Goal: Task Accomplishment & Management: Use online tool/utility

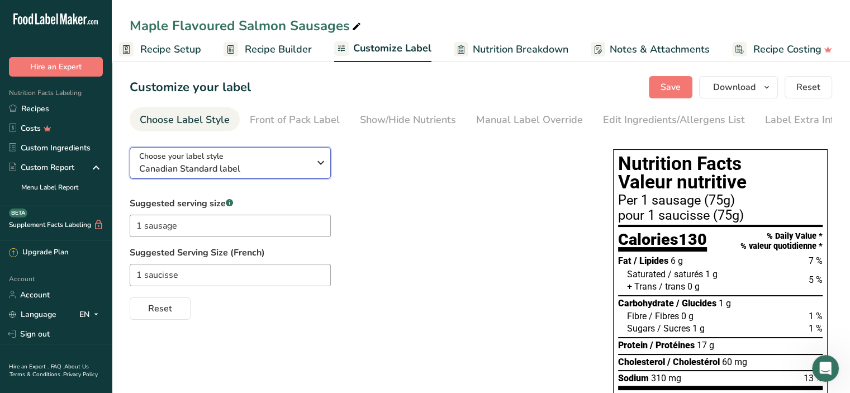
click at [320, 161] on icon "button" at bounding box center [320, 163] width 13 height 20
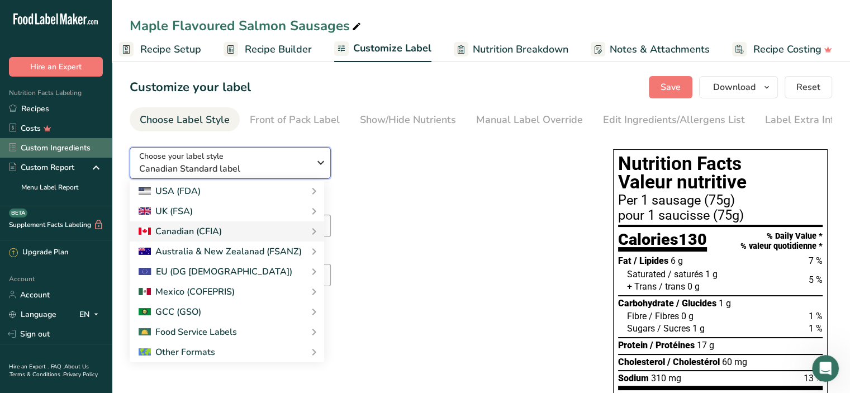
scroll to position [31, 0]
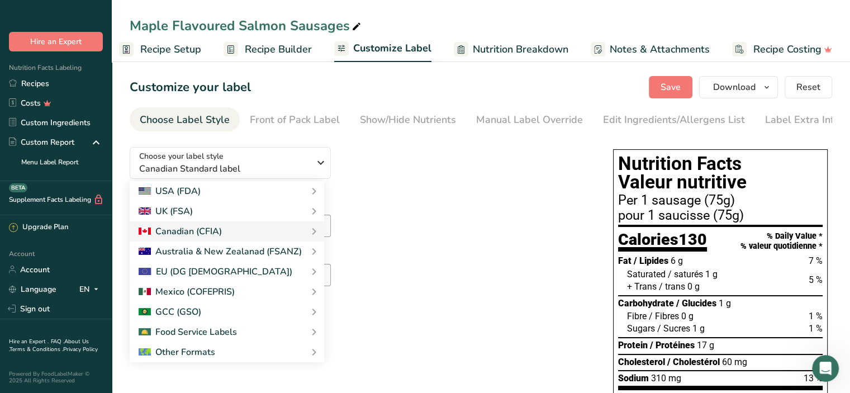
click at [54, 338] on link "FAQ ." at bounding box center [57, 342] width 13 height 8
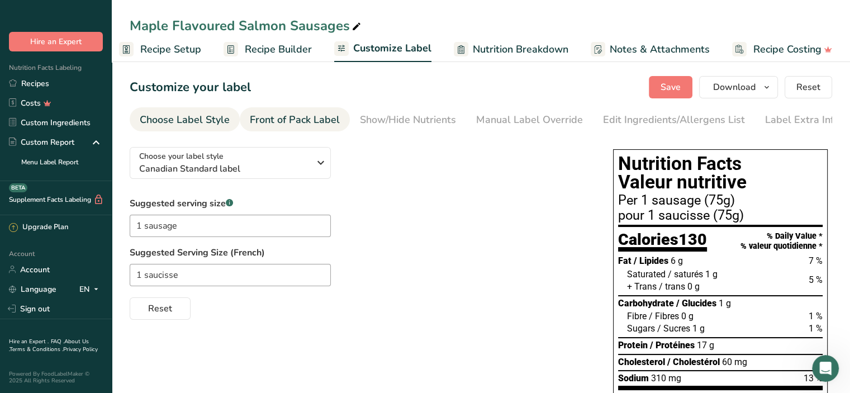
click at [286, 122] on div "Front of Pack Label" at bounding box center [295, 119] width 90 height 15
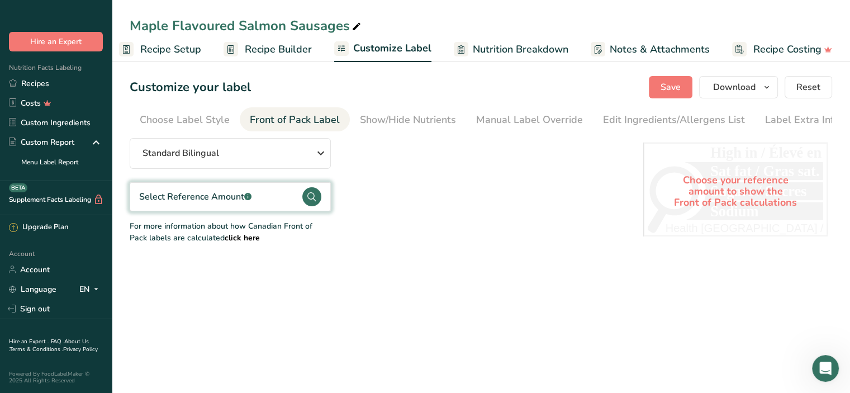
scroll to position [0, 7]
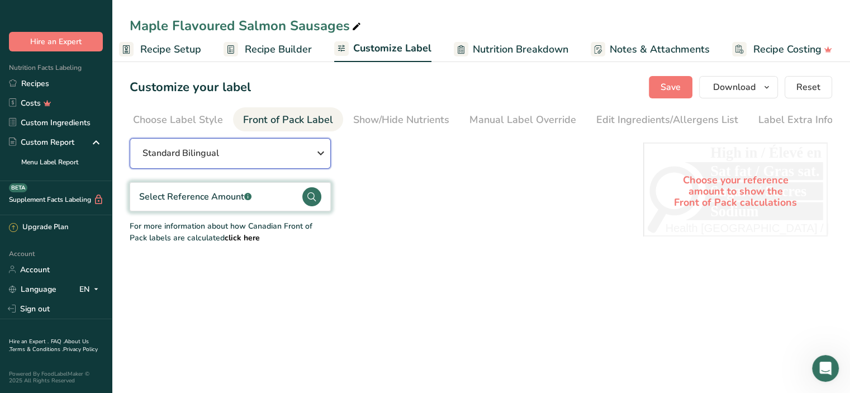
click at [320, 152] on icon "button" at bounding box center [320, 153] width 13 height 20
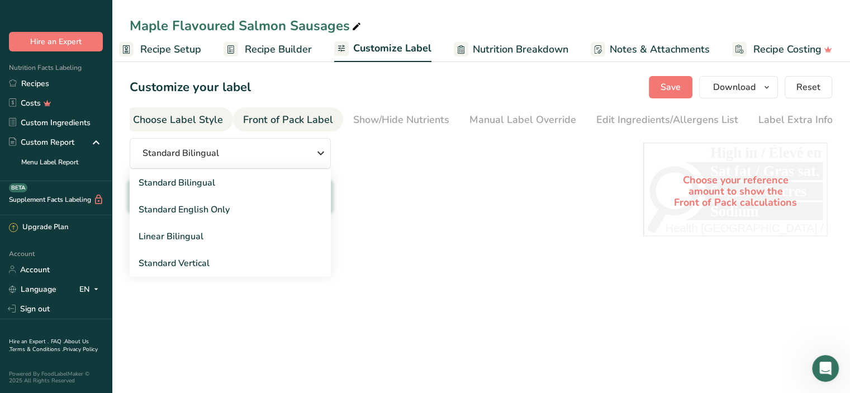
click at [148, 116] on div "Choose Label Style" at bounding box center [178, 119] width 90 height 15
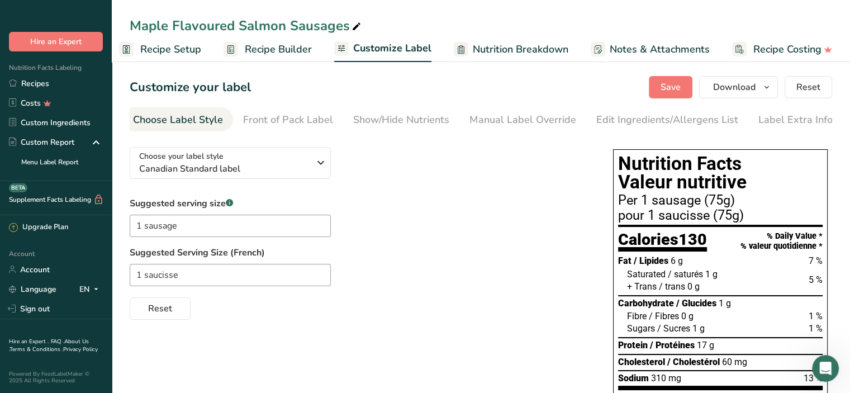
scroll to position [0, 0]
click at [302, 119] on div "Front of Pack Label" at bounding box center [295, 119] width 90 height 15
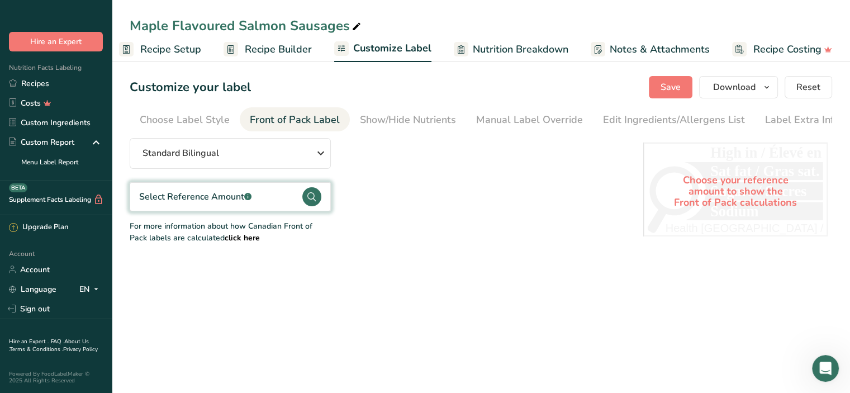
scroll to position [0, 7]
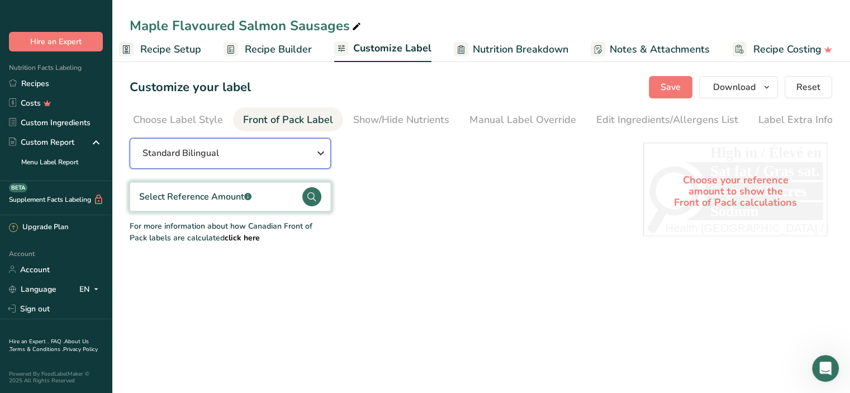
click at [321, 155] on icon "button" at bounding box center [320, 153] width 13 height 20
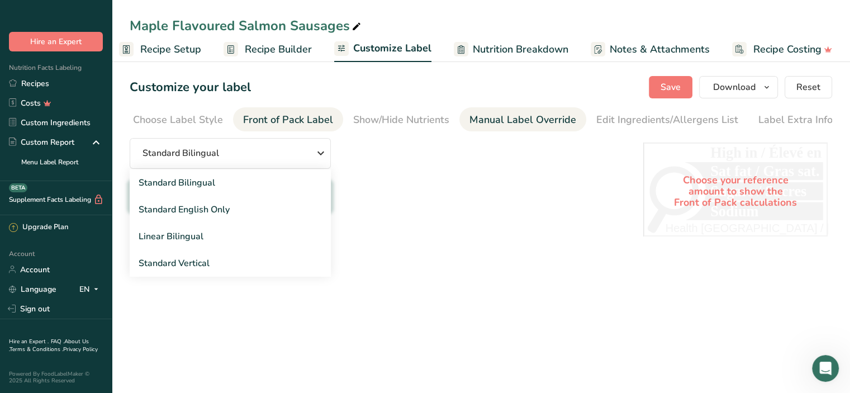
click at [511, 120] on div "Manual Label Override" at bounding box center [523, 119] width 107 height 15
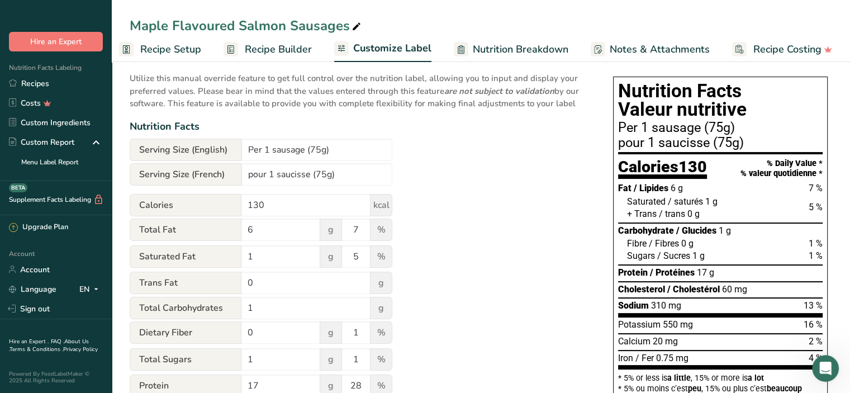
scroll to position [0, 0]
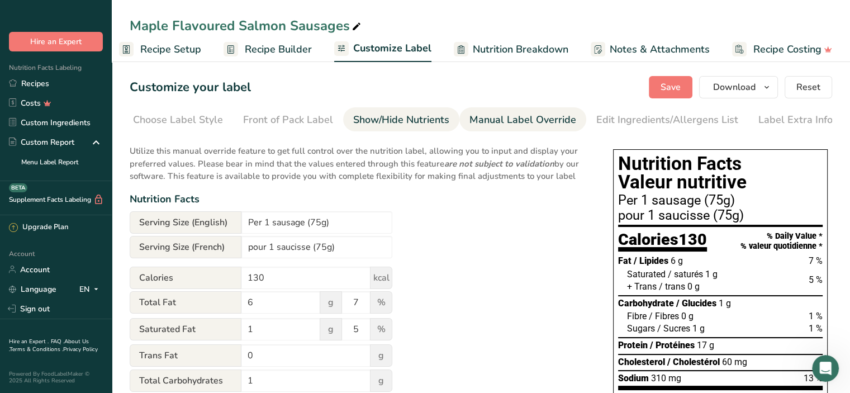
click at [404, 122] on div "Show/Hide Nutrients" at bounding box center [401, 119] width 96 height 15
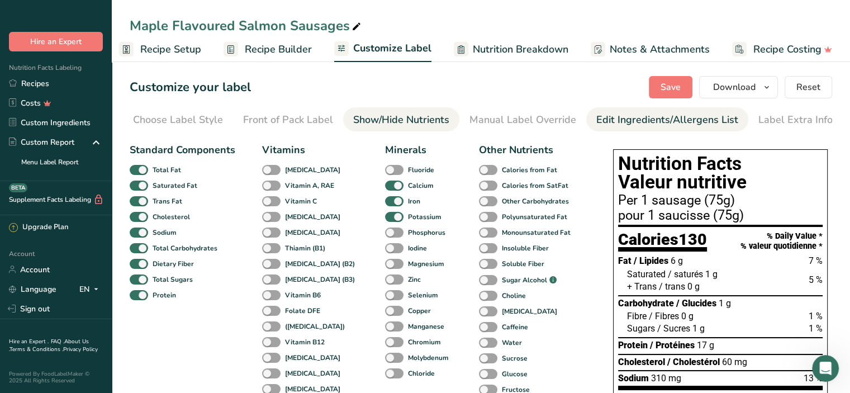
click at [618, 123] on div "Edit Ingredients/Allergens List" at bounding box center [668, 119] width 142 height 15
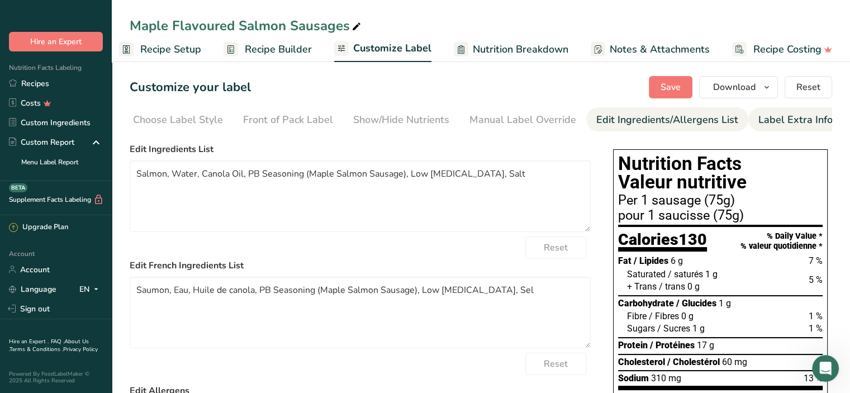
click at [787, 125] on div "Label Extra Info" at bounding box center [796, 119] width 74 height 15
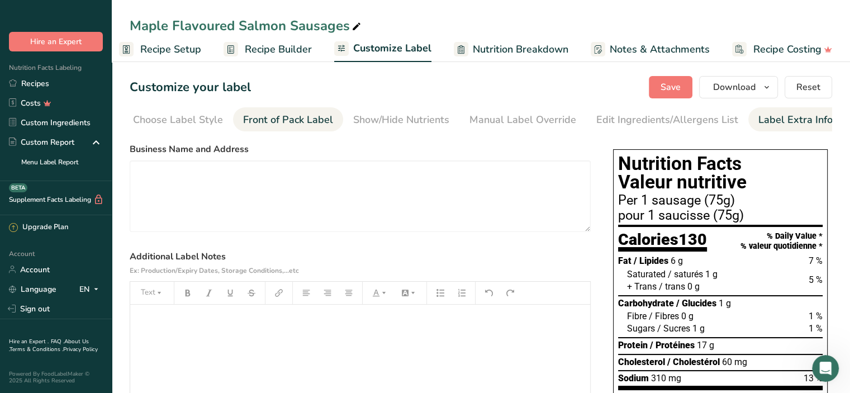
click at [313, 117] on div "Front of Pack Label" at bounding box center [288, 119] width 90 height 15
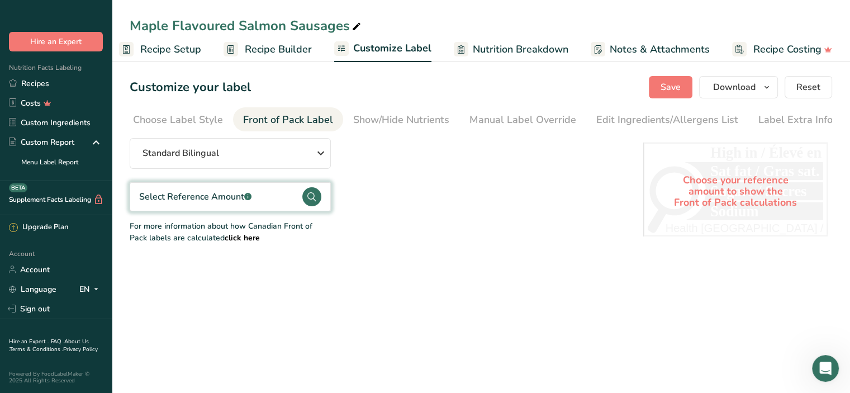
click at [154, 48] on span "Recipe Setup" at bounding box center [170, 49] width 61 height 15
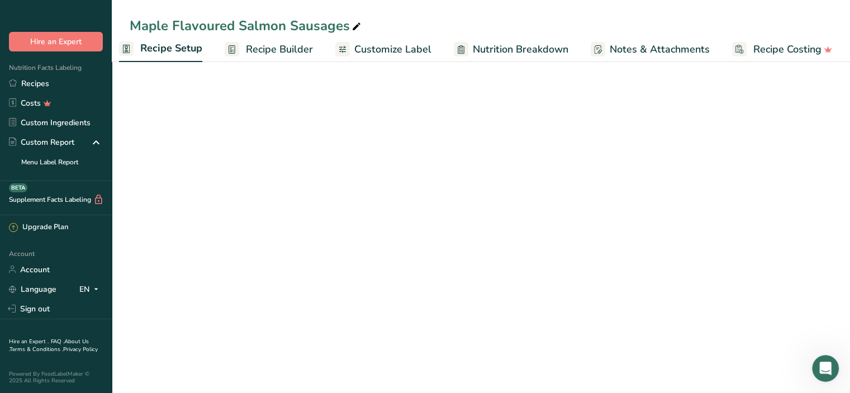
scroll to position [0, 4]
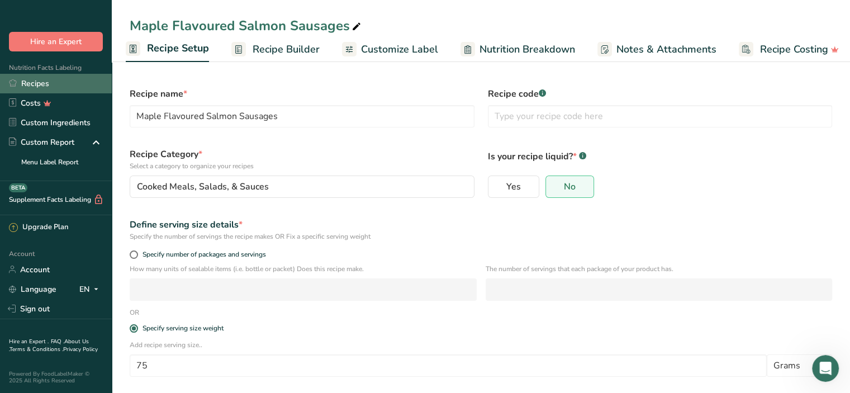
click at [40, 80] on link "Recipes" at bounding box center [56, 84] width 112 height 20
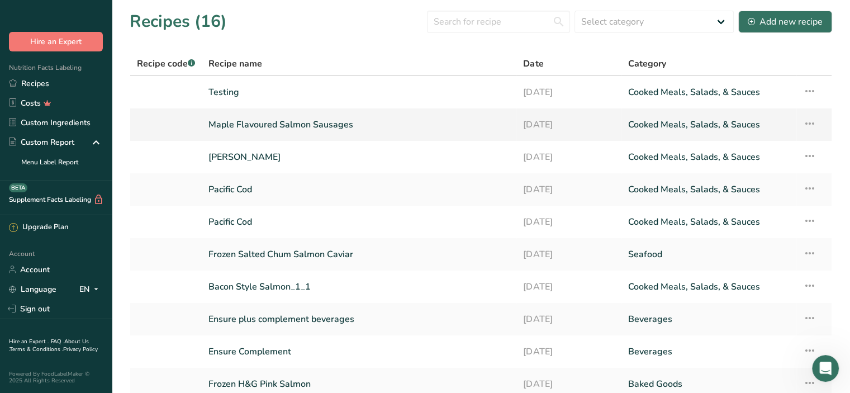
click at [812, 124] on icon at bounding box center [809, 124] width 13 height 20
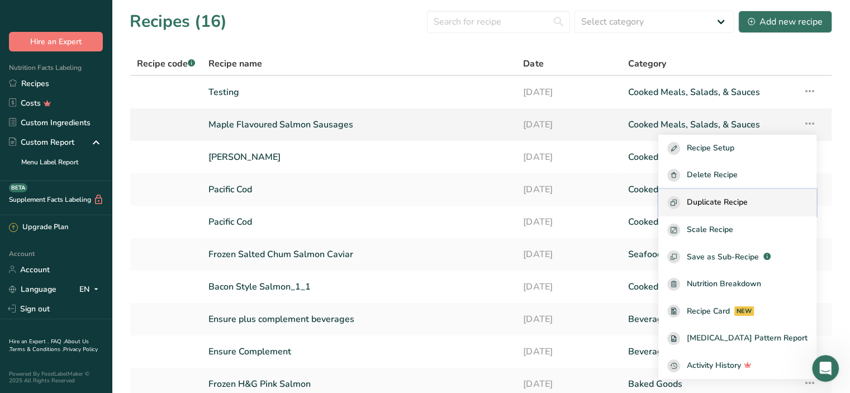
click at [769, 197] on div "Duplicate Recipe" at bounding box center [738, 202] width 140 height 13
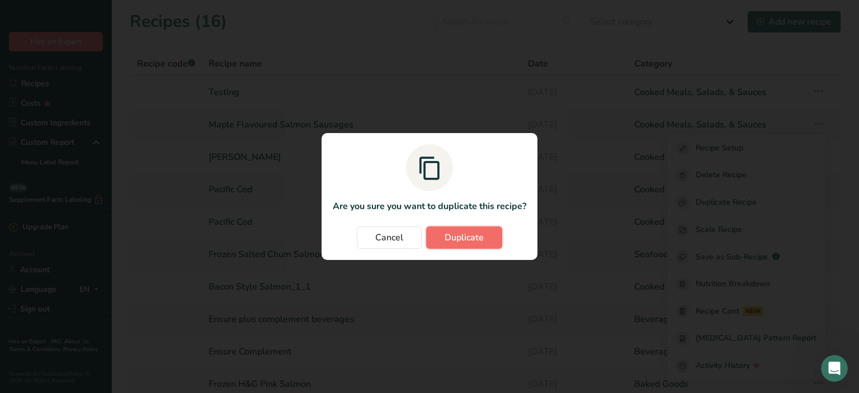
click at [459, 240] on span "Duplicate" at bounding box center [464, 237] width 39 height 13
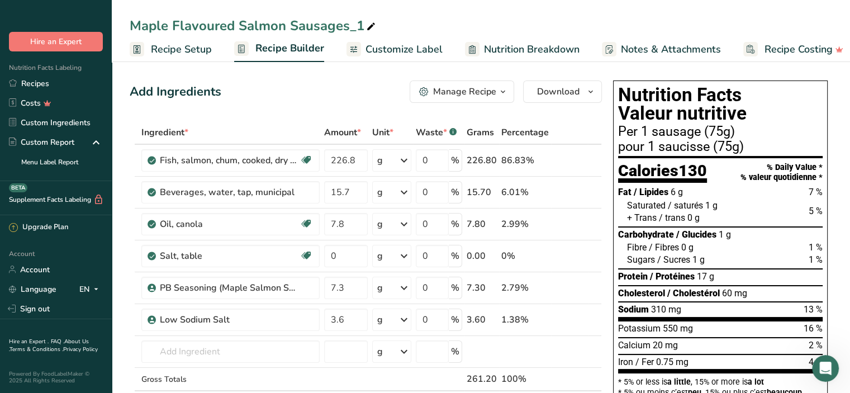
click at [167, 45] on span "Recipe Setup" at bounding box center [181, 49] width 61 height 15
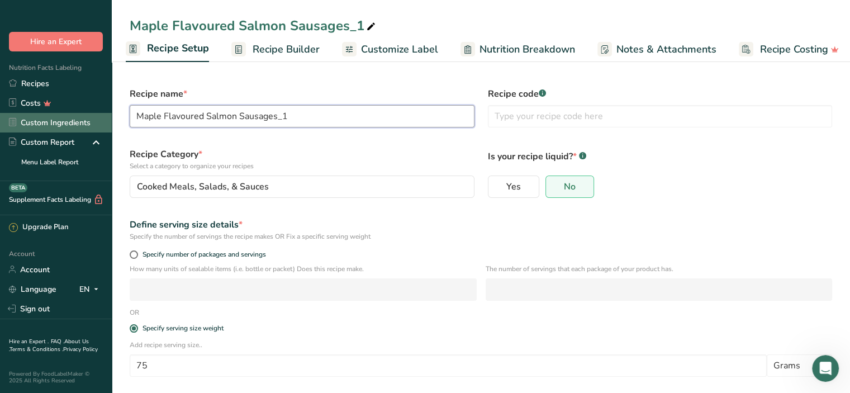
drag, startPoint x: 302, startPoint y: 116, endPoint x: 65, endPoint y: 110, distance: 237.1
click at [65, 110] on div ".a-20{fill:#fff;} Hire an Expert Nutrition Facts Labeling Recipes Costs Custom …" at bounding box center [425, 221] width 850 height 442
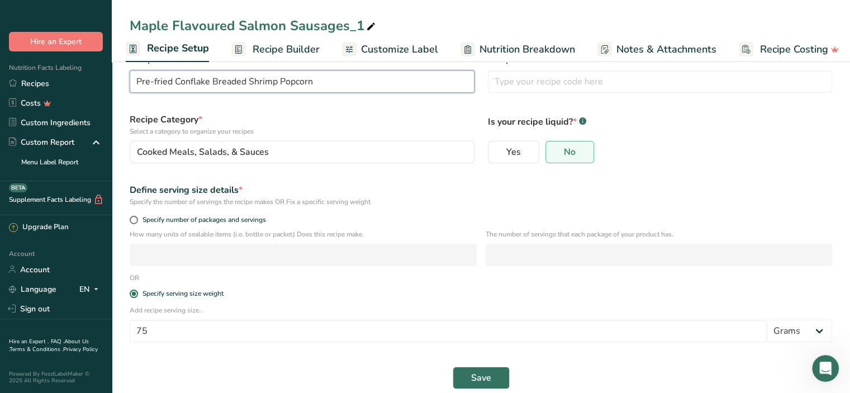
scroll to position [49, 0]
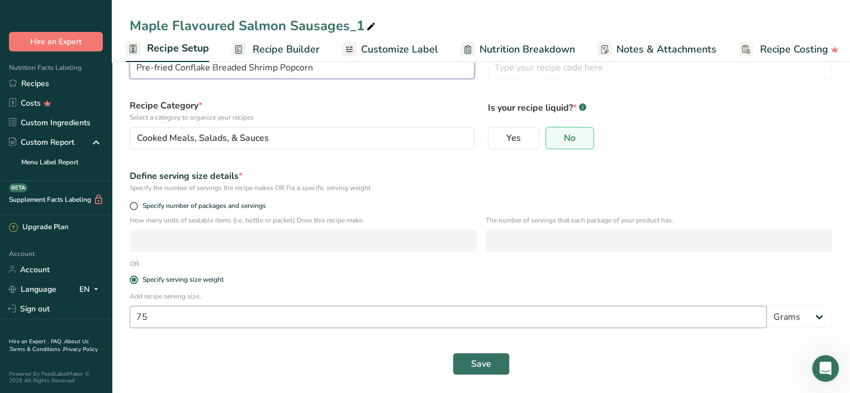
type input "Pre-fried Conflake Breaded Shrimp Popcorn"
click at [154, 318] on input "75" at bounding box center [448, 317] width 637 height 22
drag, startPoint x: 154, startPoint y: 318, endPoint x: 100, endPoint y: 315, distance: 54.8
click at [100, 315] on div ".a-20{fill:#fff;} Hire an Expert Nutrition Facts Labeling Recipes Costs Custom …" at bounding box center [425, 172] width 850 height 442
type input "100"
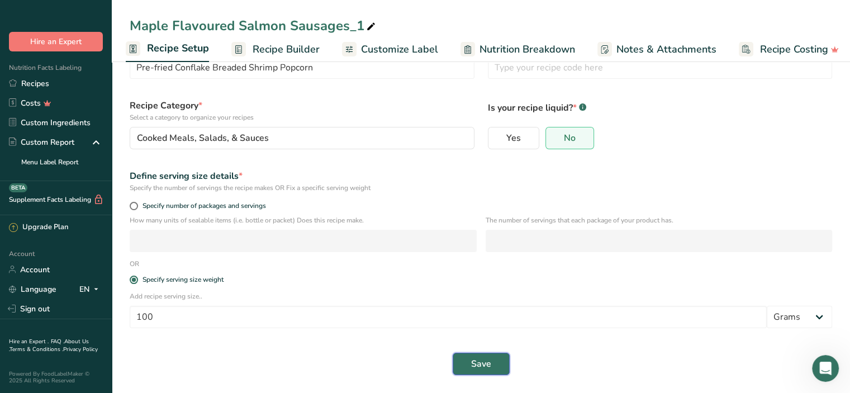
click at [486, 366] on span "Save" at bounding box center [481, 363] width 20 height 13
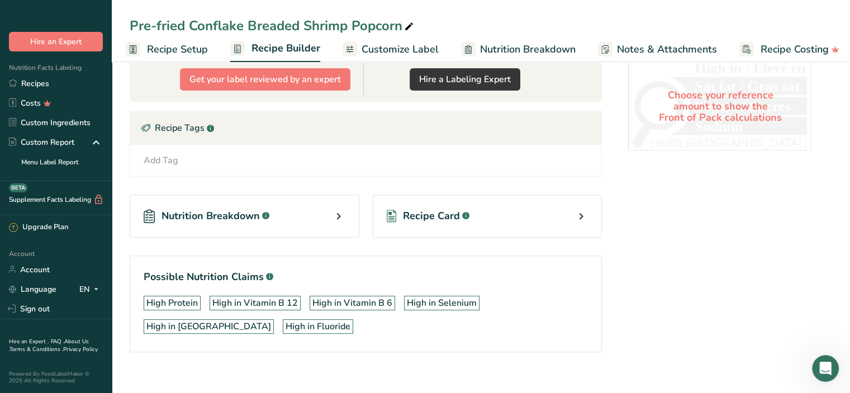
scroll to position [469, 0]
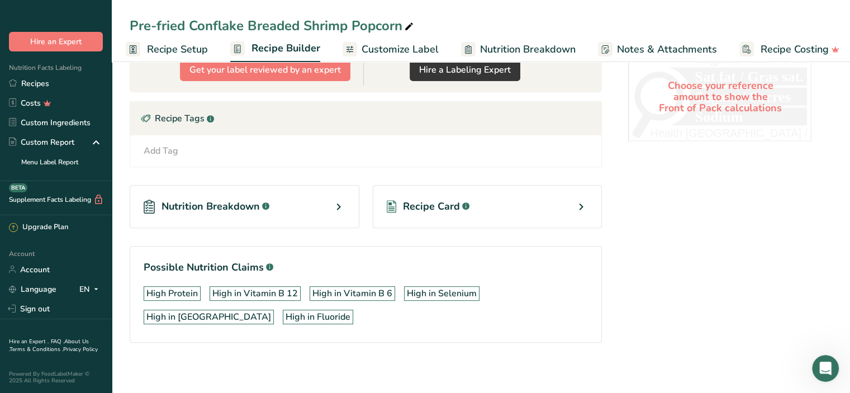
click at [580, 203] on icon at bounding box center [581, 207] width 13 height 20
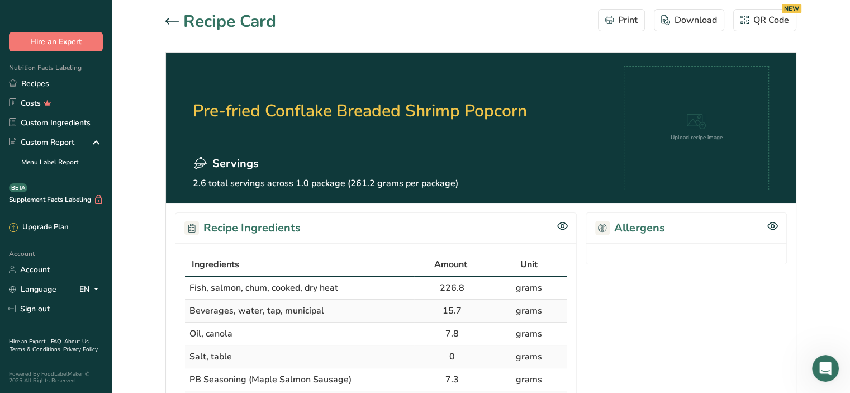
click at [169, 18] on icon at bounding box center [172, 21] width 13 height 7
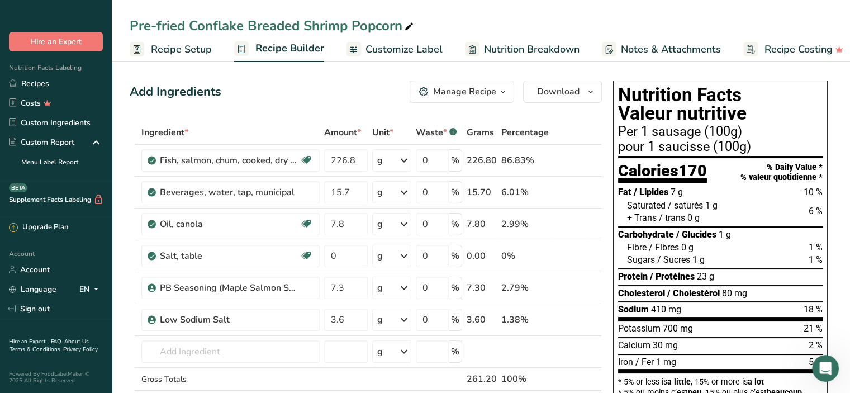
click at [382, 53] on span "Customize Label" at bounding box center [404, 49] width 77 height 15
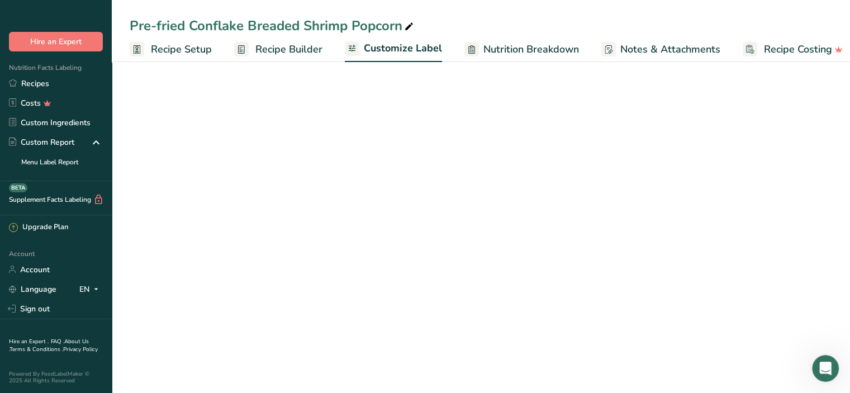
scroll to position [0, 11]
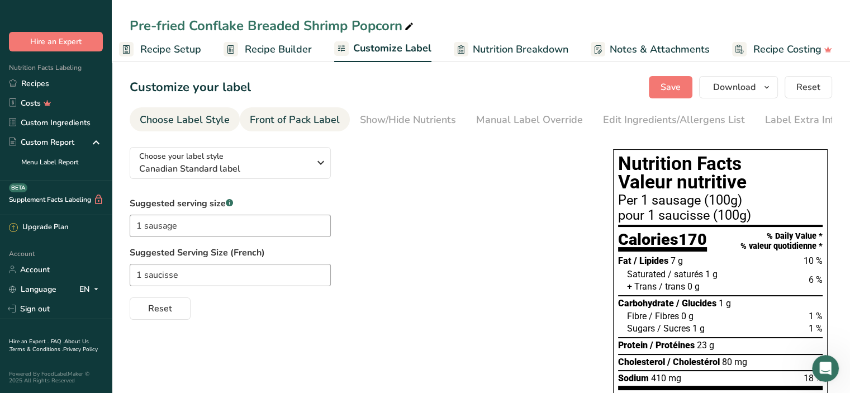
click at [291, 118] on div "Front of Pack Label" at bounding box center [295, 119] width 90 height 15
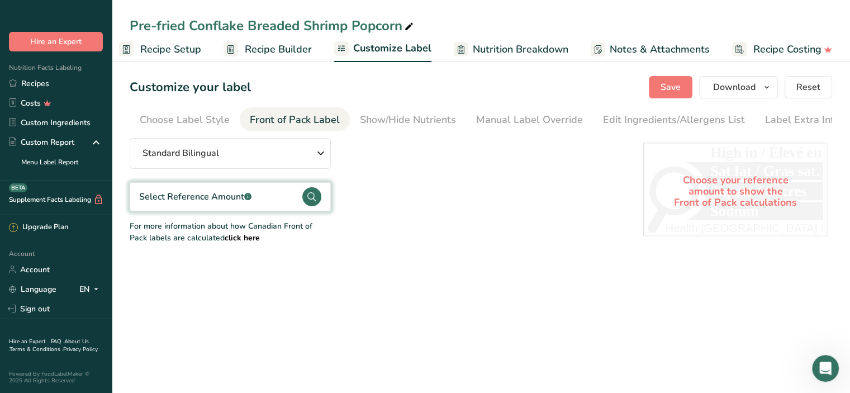
scroll to position [0, 7]
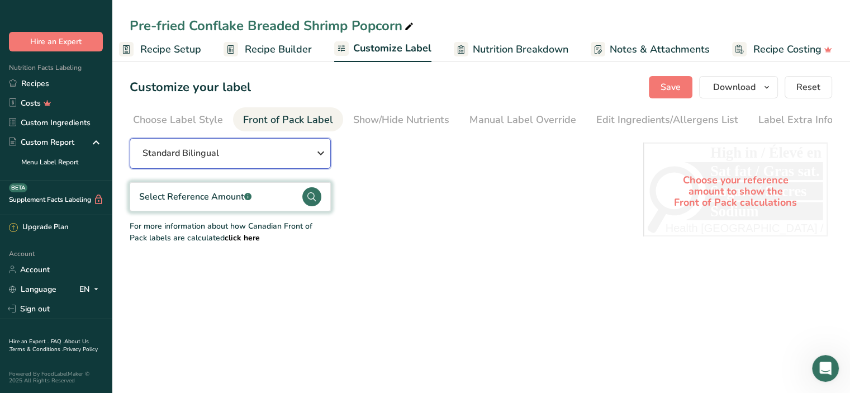
click at [318, 154] on icon "button" at bounding box center [320, 153] width 13 height 20
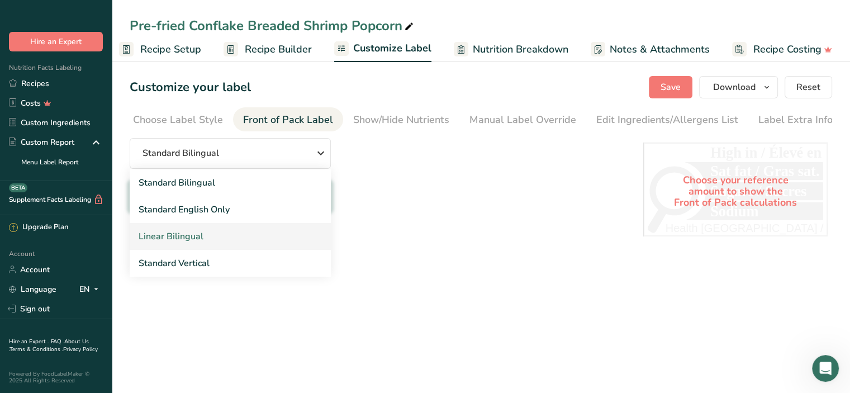
click at [261, 239] on link "Linear Bilingual" at bounding box center [230, 236] width 201 height 27
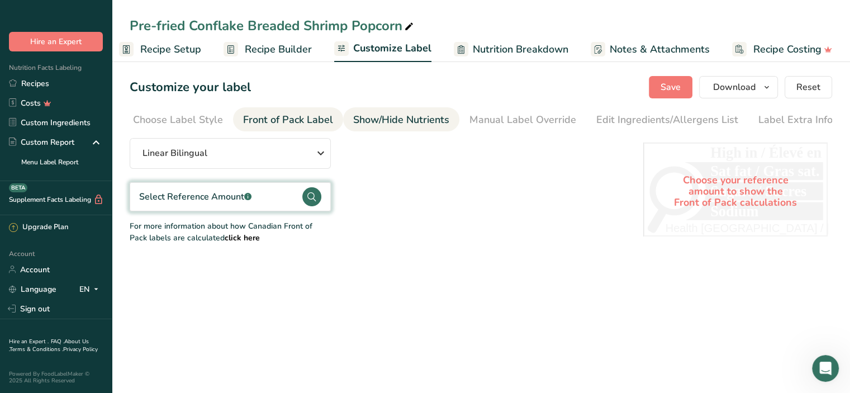
click at [391, 116] on div "Show/Hide Nutrients" at bounding box center [401, 119] width 96 height 15
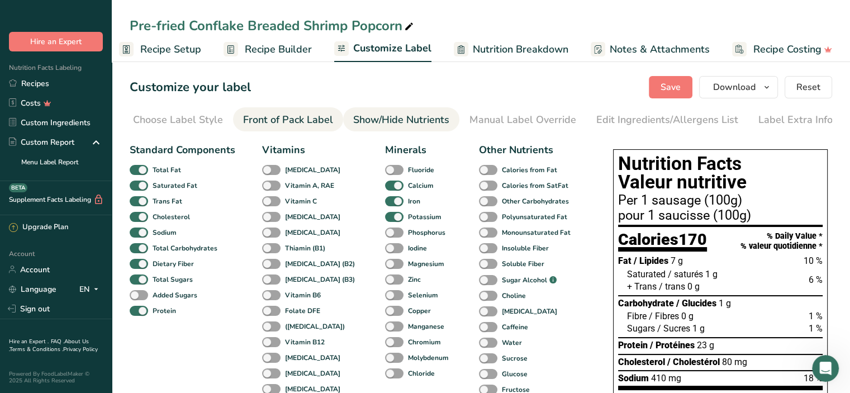
click at [296, 117] on div "Front of Pack Label" at bounding box center [288, 119] width 90 height 15
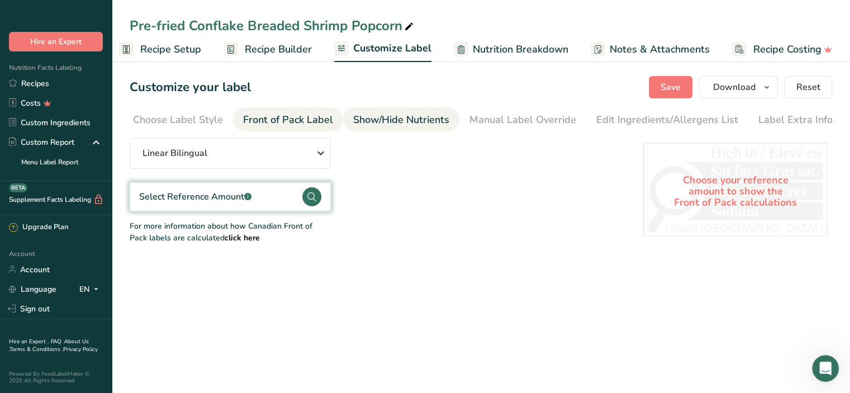
click at [372, 121] on div "Show/Hide Nutrients" at bounding box center [401, 119] width 96 height 15
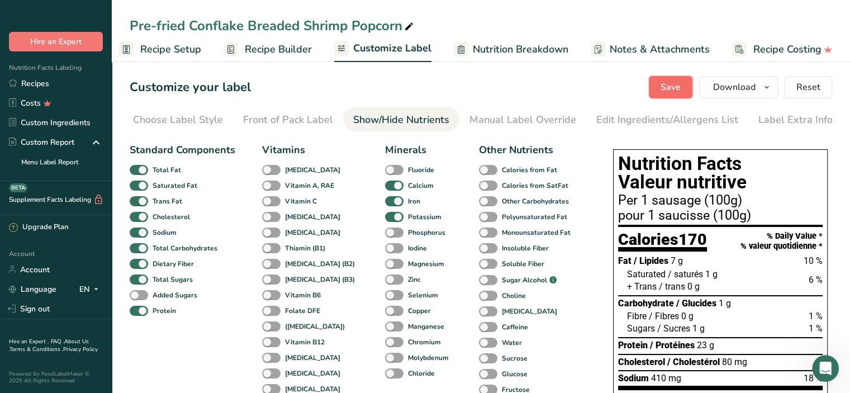
click at [674, 84] on span "Save" at bounding box center [671, 87] width 20 height 13
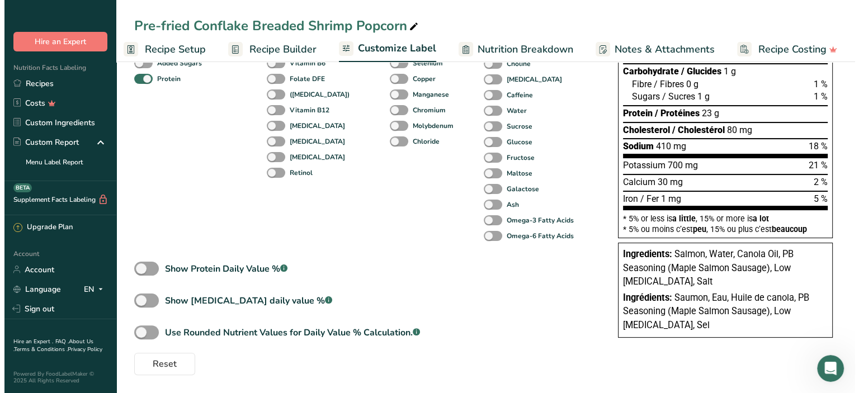
scroll to position [0, 0]
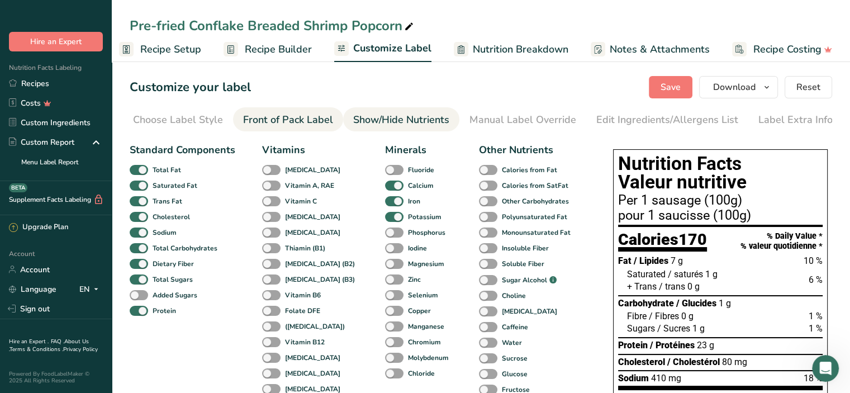
click at [273, 120] on div "Front of Pack Label" at bounding box center [288, 119] width 90 height 15
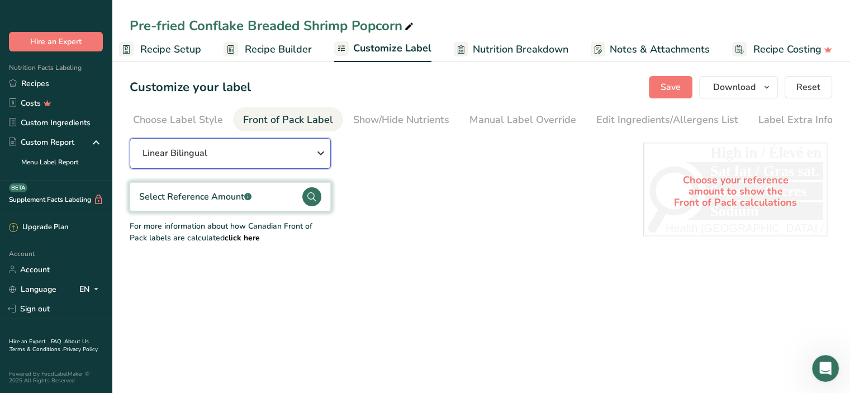
click at [322, 154] on icon "button" at bounding box center [320, 153] width 13 height 20
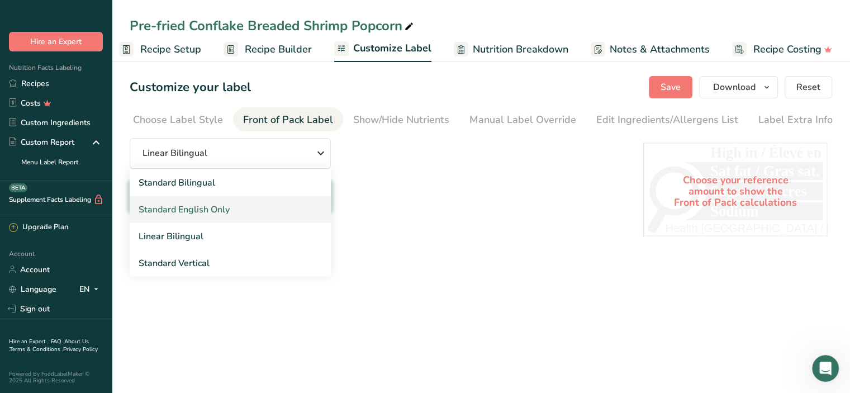
click at [228, 205] on link "Standard English Only" at bounding box center [230, 209] width 201 height 27
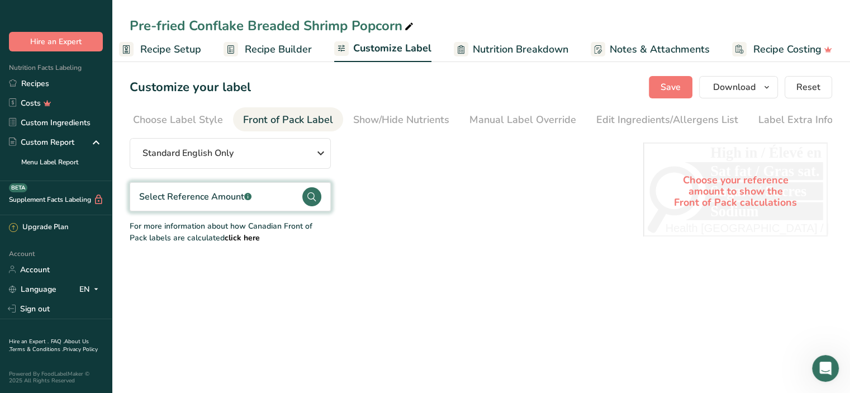
click at [313, 198] on circle at bounding box center [311, 196] width 19 height 19
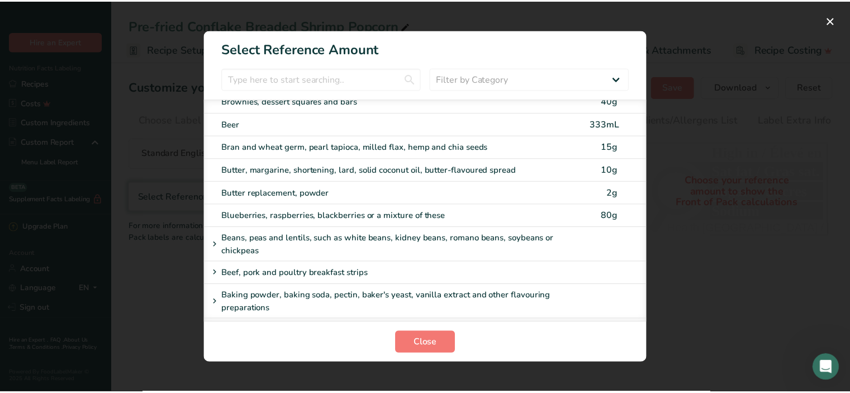
scroll to position [179, 0]
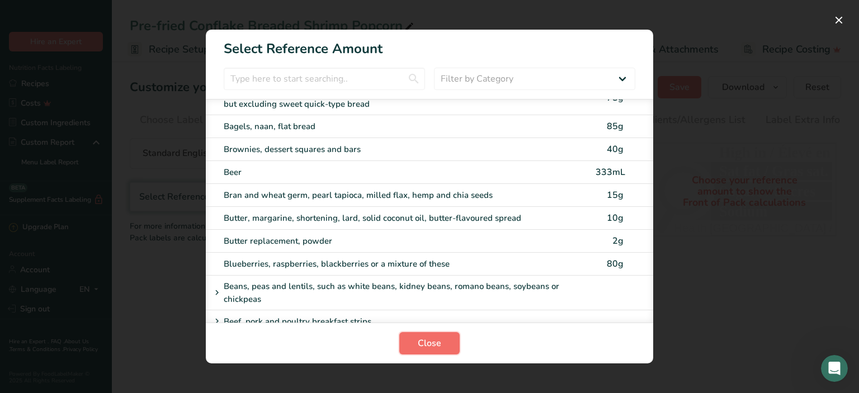
click at [442, 339] on button "Close" at bounding box center [429, 343] width 60 height 22
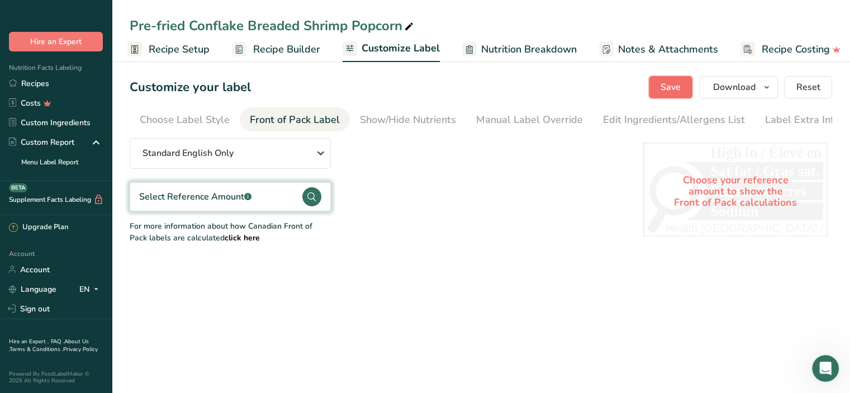
click at [680, 86] on span "Save" at bounding box center [671, 87] width 20 height 13
click at [398, 116] on div "Show/Hide Nutrients" at bounding box center [408, 119] width 96 height 15
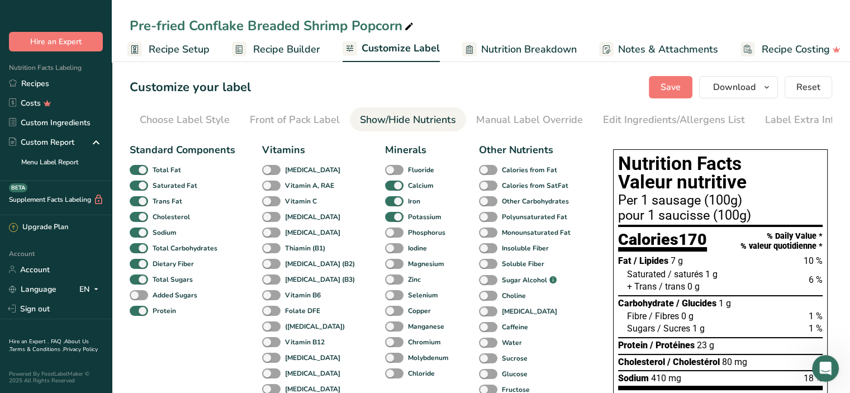
scroll to position [0, 7]
click at [300, 120] on div "Front of Pack Label" at bounding box center [288, 119] width 90 height 15
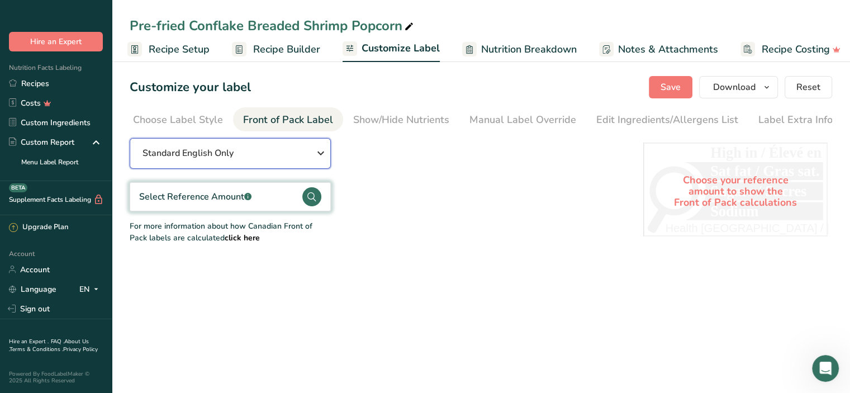
click at [318, 154] on icon "button" at bounding box center [320, 153] width 13 height 20
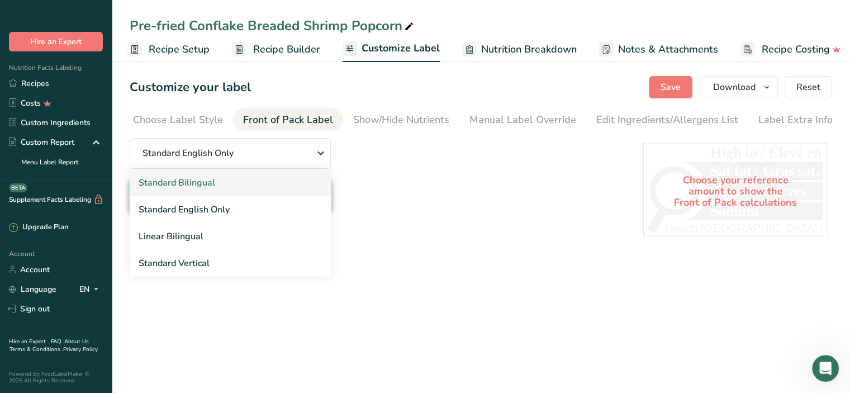
click at [244, 185] on link "Standard Bilingual" at bounding box center [230, 182] width 201 height 27
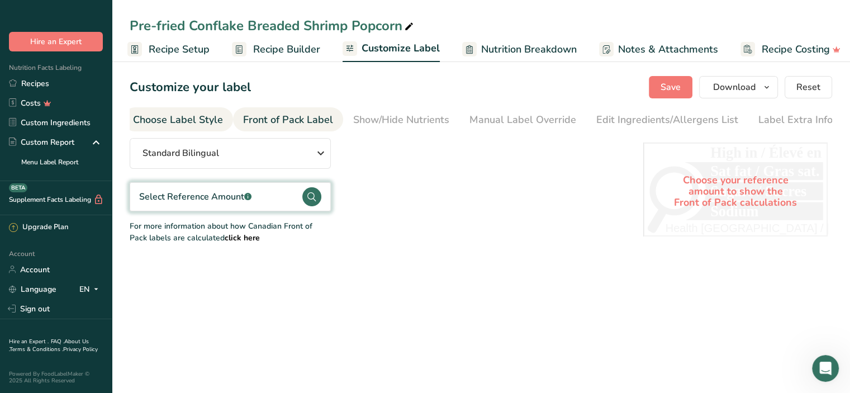
click at [152, 120] on div "Choose Label Style" at bounding box center [178, 119] width 90 height 15
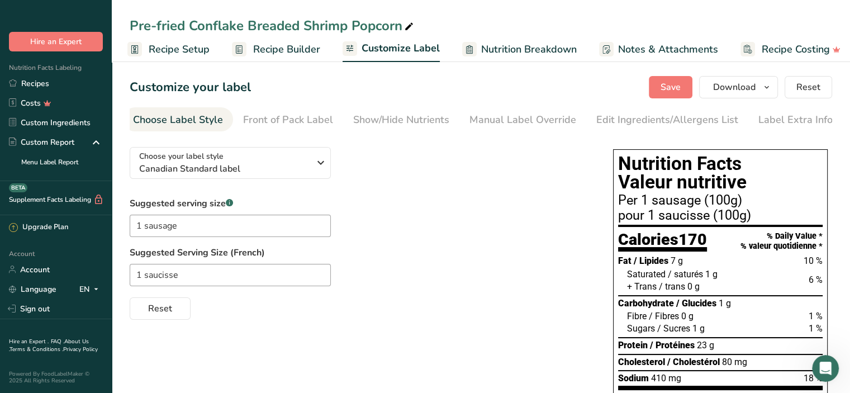
scroll to position [0, 0]
click at [670, 85] on span "Save" at bounding box center [671, 87] width 20 height 13
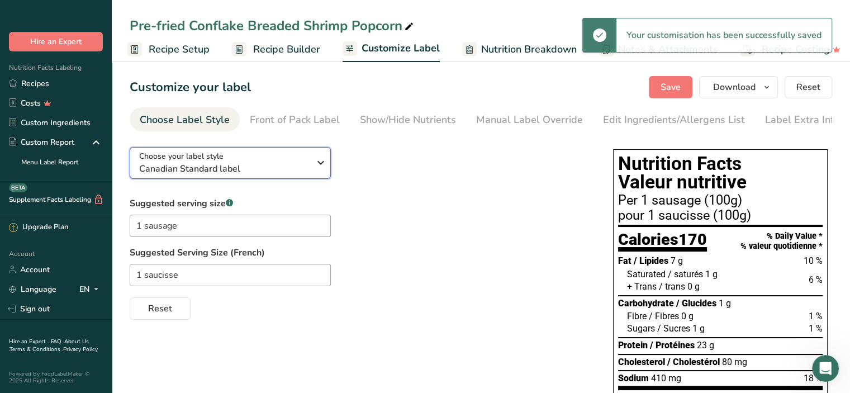
click at [255, 170] on span "Canadian Standard label" at bounding box center [224, 168] width 171 height 13
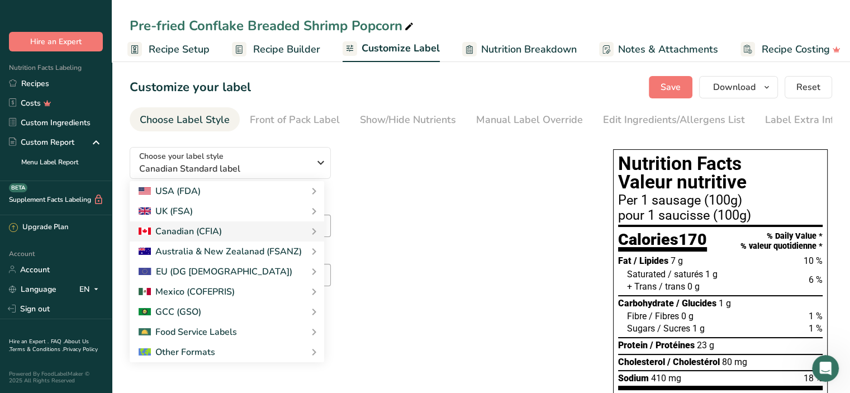
click at [499, 227] on div "Suggested serving size .a-a{fill:#347362;}.b-a{fill:#fff;} 1 sausage Suggested …" at bounding box center [360, 258] width 461 height 123
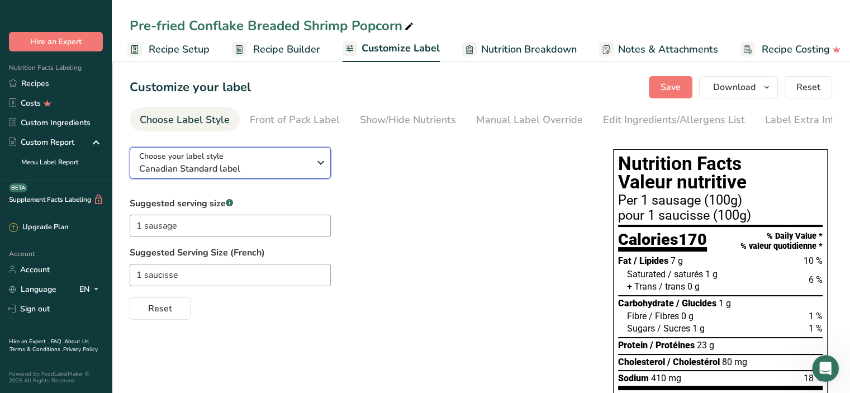
click at [324, 166] on icon "button" at bounding box center [320, 163] width 13 height 20
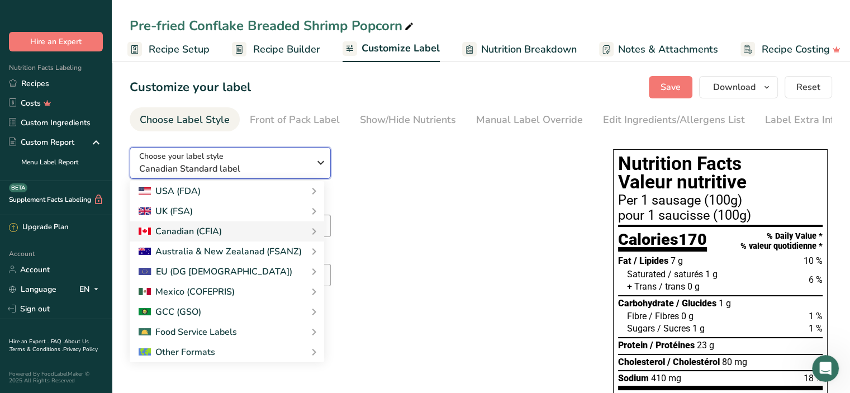
click at [218, 160] on span "Choose your label style" at bounding box center [181, 156] width 84 height 12
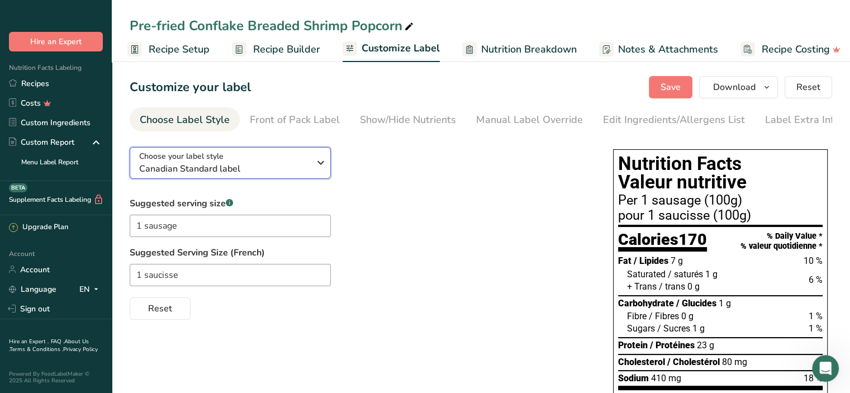
click at [218, 160] on span "Choose your label style" at bounding box center [181, 156] width 84 height 12
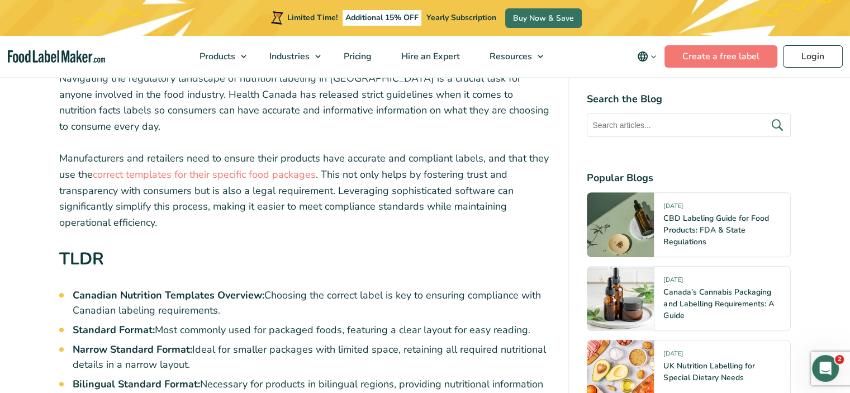
scroll to position [559, 0]
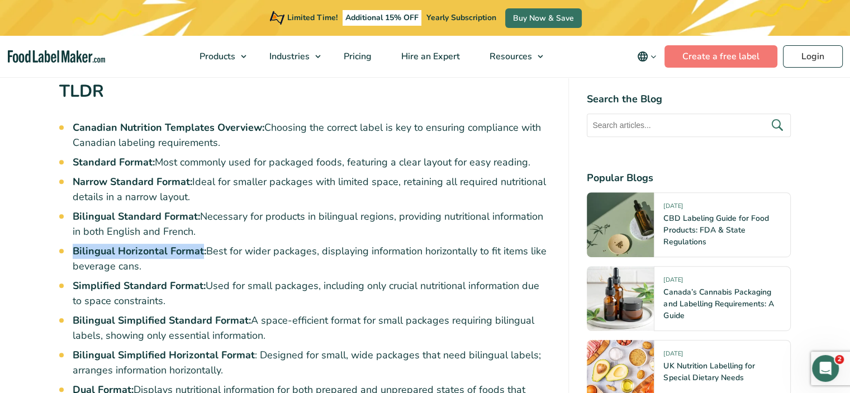
drag, startPoint x: 73, startPoint y: 232, endPoint x: 201, endPoint y: 234, distance: 128.1
click at [201, 244] on strong "Bilingual Horizontal Format:" at bounding box center [140, 250] width 134 height 13
copy strong "Bilingual Horizontal Format"
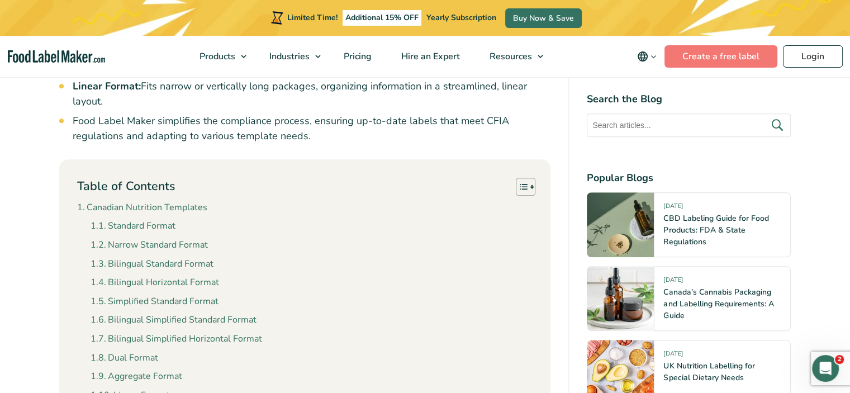
scroll to position [951, 0]
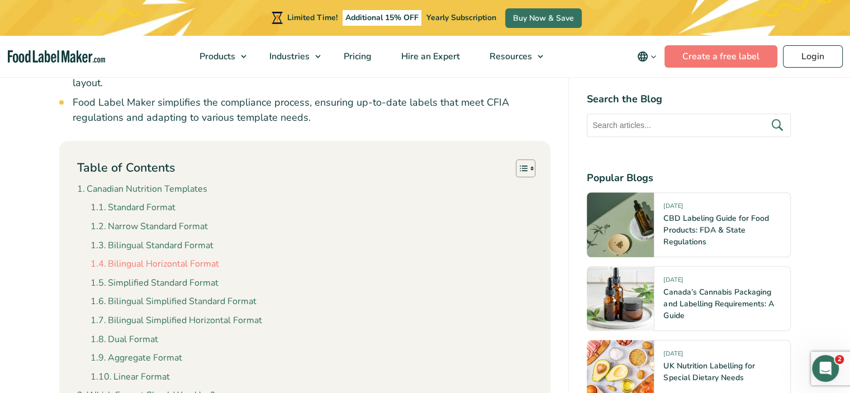
click at [149, 257] on link "Bilingual Horizontal Format" at bounding box center [155, 264] width 129 height 15
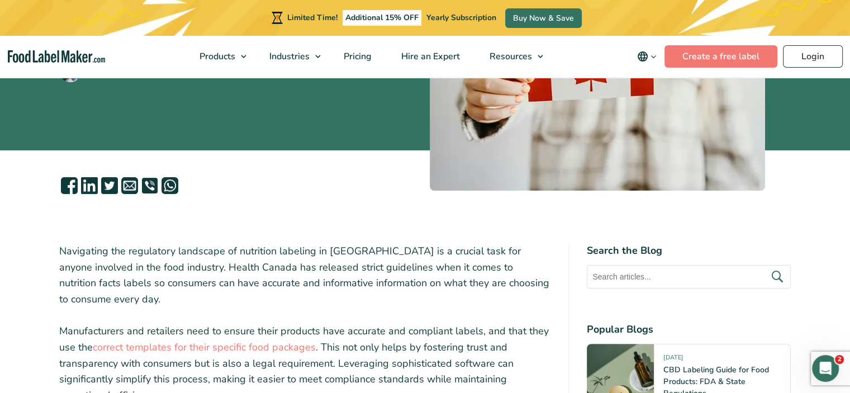
scroll to position [335, 0]
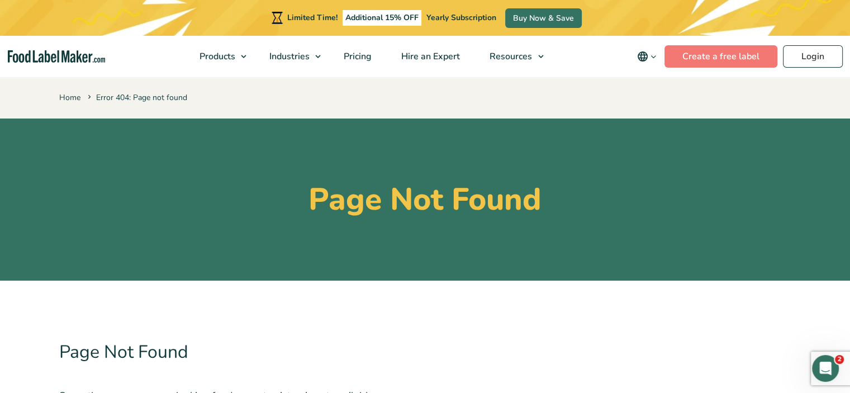
scroll to position [224, 0]
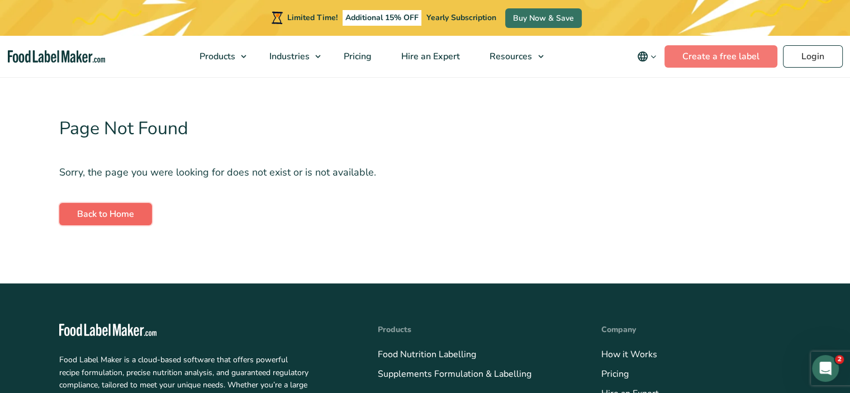
click at [102, 213] on link "Back to Home" at bounding box center [105, 214] width 93 height 22
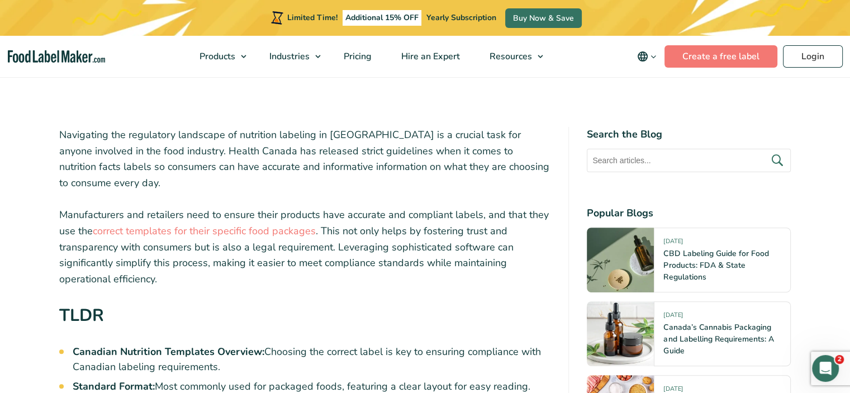
scroll to position [335, 0]
